Goal: Task Accomplishment & Management: Complete application form

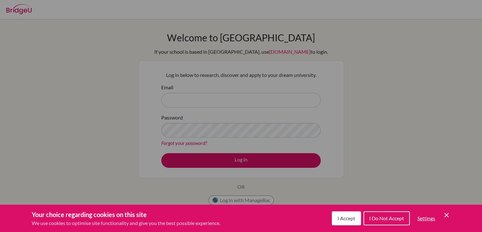
click at [228, 92] on div "Cookie Preferences" at bounding box center [241, 116] width 482 height 232
click at [448, 213] on icon "Cookie Control Close Icon" at bounding box center [447, 215] width 8 height 8
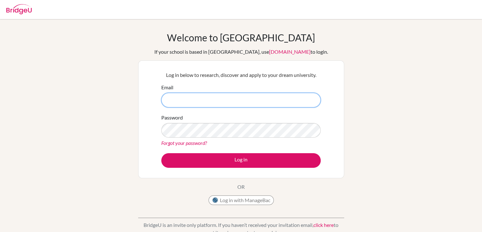
click at [245, 101] on input "Email" at bounding box center [241, 100] width 160 height 15
type input "[EMAIL_ADDRESS][DOMAIN_NAME]"
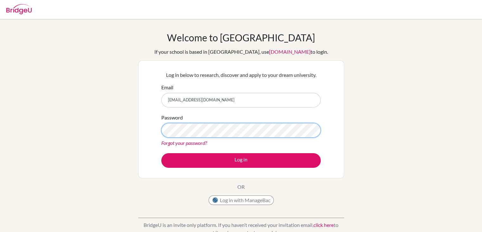
click at [161, 153] on button "Log in" at bounding box center [241, 160] width 160 height 15
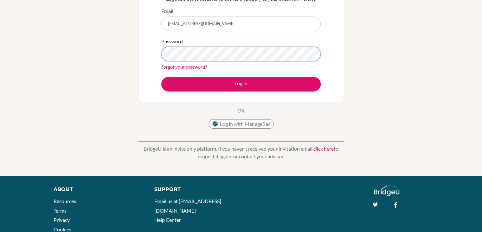
scroll to position [75, 0]
